Goal: Task Accomplishment & Management: Use online tool/utility

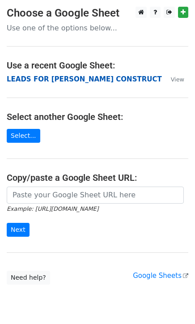
click at [49, 78] on strong "LEADS FOR [PERSON_NAME] CONSTRUCT" at bounding box center [84, 79] width 155 height 8
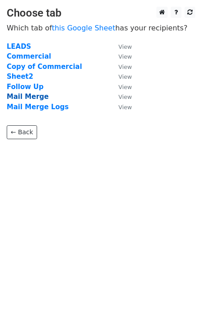
click at [21, 97] on strong "Mail Merge" at bounding box center [28, 97] width 42 height 8
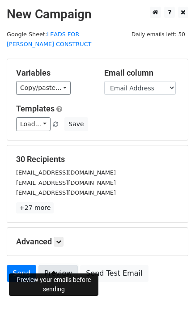
click at [45, 266] on link "Preview" at bounding box center [57, 273] width 39 height 17
click at [55, 265] on link "Preview" at bounding box center [57, 273] width 39 height 17
click at [60, 265] on link "Preview" at bounding box center [57, 273] width 39 height 17
click at [55, 265] on link "Preview" at bounding box center [57, 273] width 39 height 17
